Goal: Task Accomplishment & Management: Complete application form

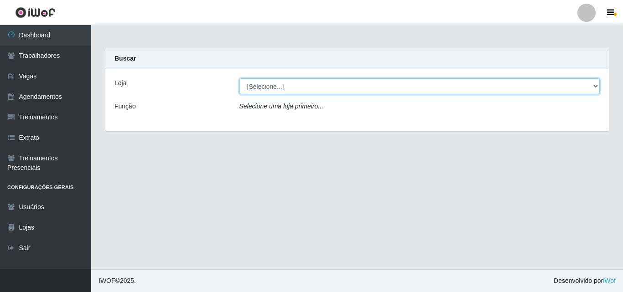
click at [592, 86] on select "[Selecione...] Castelinho Supermercado" at bounding box center [419, 86] width 361 height 16
select select "377"
click at [239, 78] on select "[Selecione...] Castelinho Supermercado" at bounding box center [419, 86] width 361 height 16
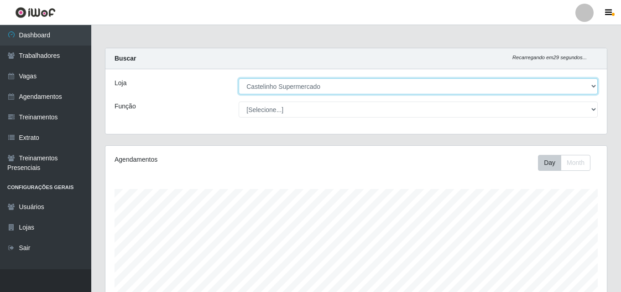
scroll to position [189, 501]
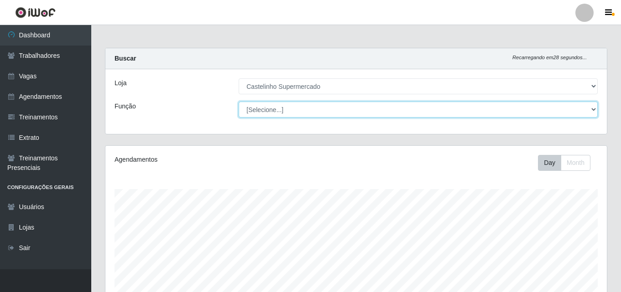
click at [291, 111] on select "[Selecione...] ASG ASG + ASG ++ Balconista de Açougue Balconista de Açougue + B…" at bounding box center [418, 110] width 359 height 16
select select "1"
click at [239, 102] on select "[Selecione...] ASG ASG + ASG ++ Balconista de Açougue Balconista de Açougue + B…" at bounding box center [418, 110] width 359 height 16
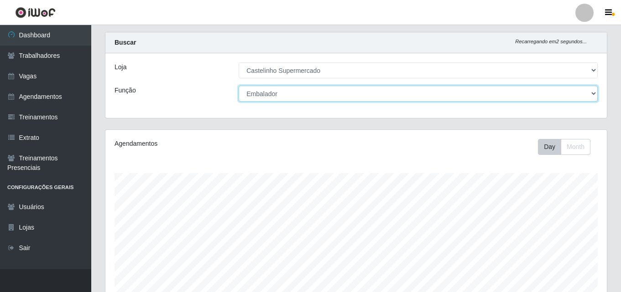
scroll to position [0, 0]
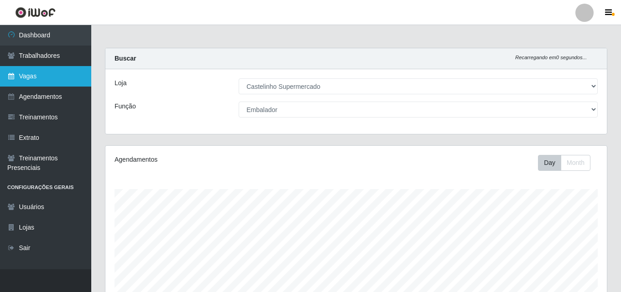
click at [35, 77] on link "Vagas" at bounding box center [45, 76] width 91 height 21
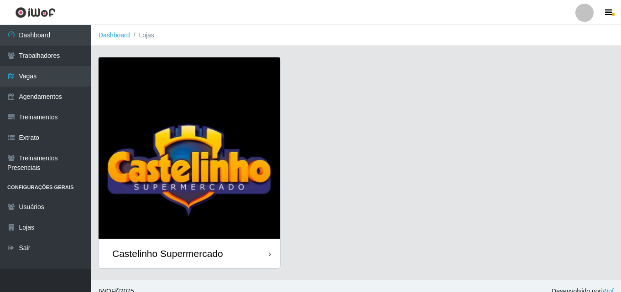
click at [162, 254] on div "Castelinho Supermercado" at bounding box center [167, 253] width 111 height 11
